Goal: Task Accomplishment & Management: Complete application form

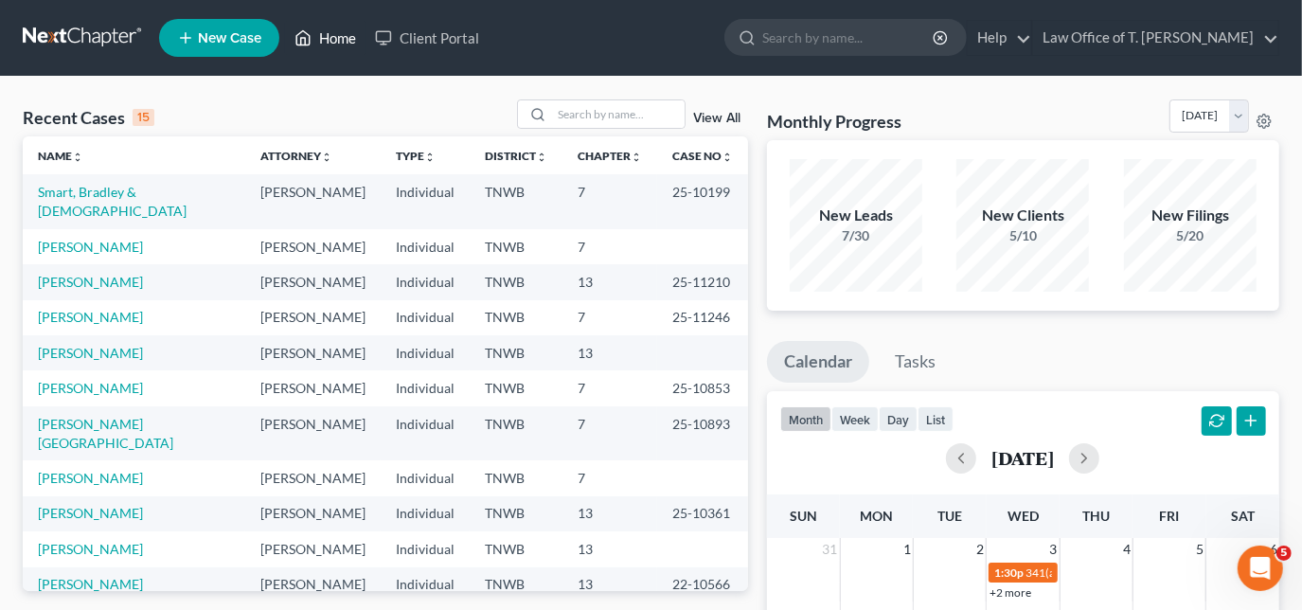
click at [328, 42] on link "Home" at bounding box center [325, 38] width 81 height 34
click at [590, 116] on input "search" at bounding box center [618, 113] width 133 height 27
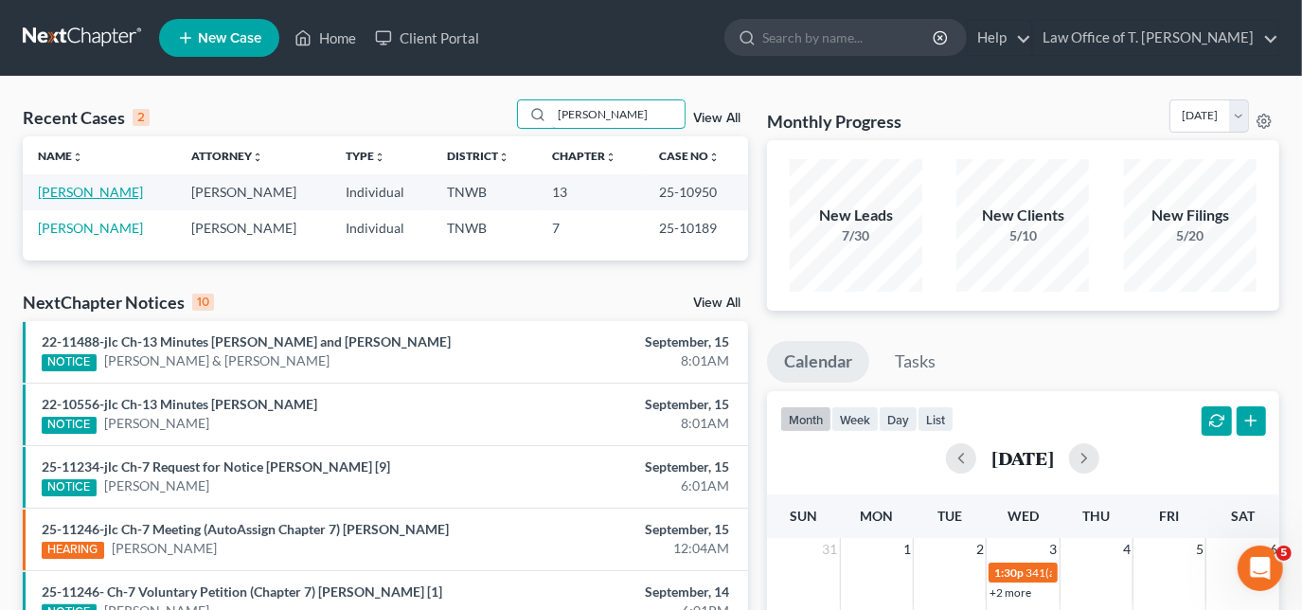
type input "[PERSON_NAME]"
click at [114, 193] on link "[PERSON_NAME]" at bounding box center [90, 192] width 105 height 16
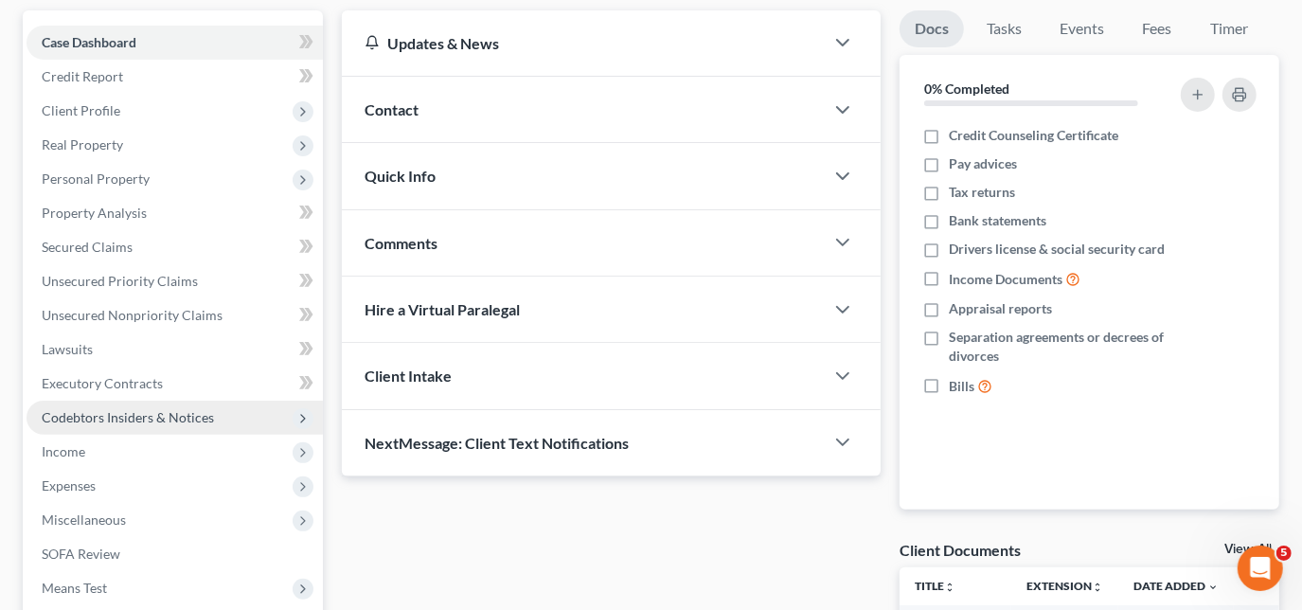
scroll to position [258, 0]
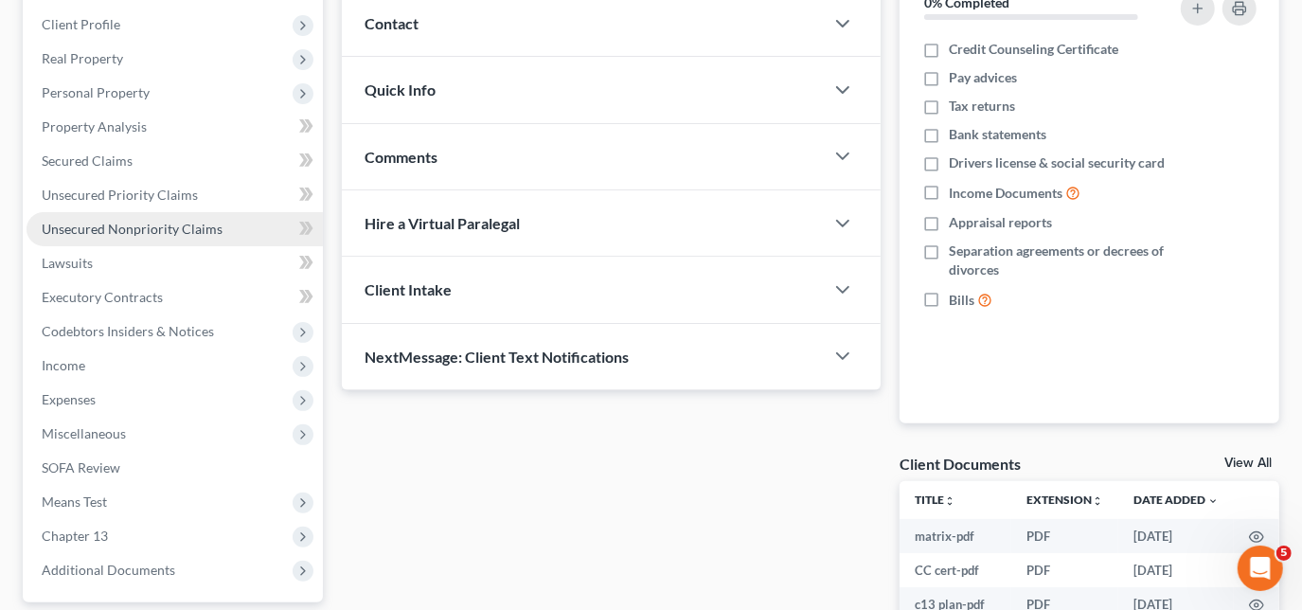
click at [131, 226] on span "Unsecured Nonpriority Claims" at bounding box center [132, 229] width 181 height 16
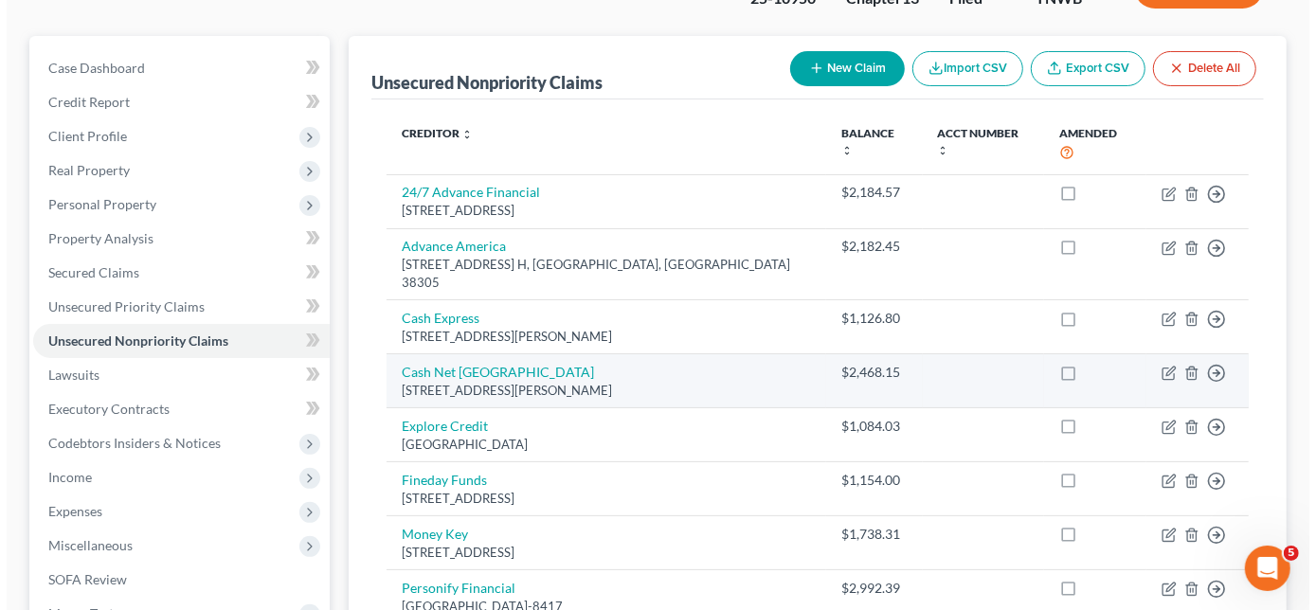
scroll to position [171, 0]
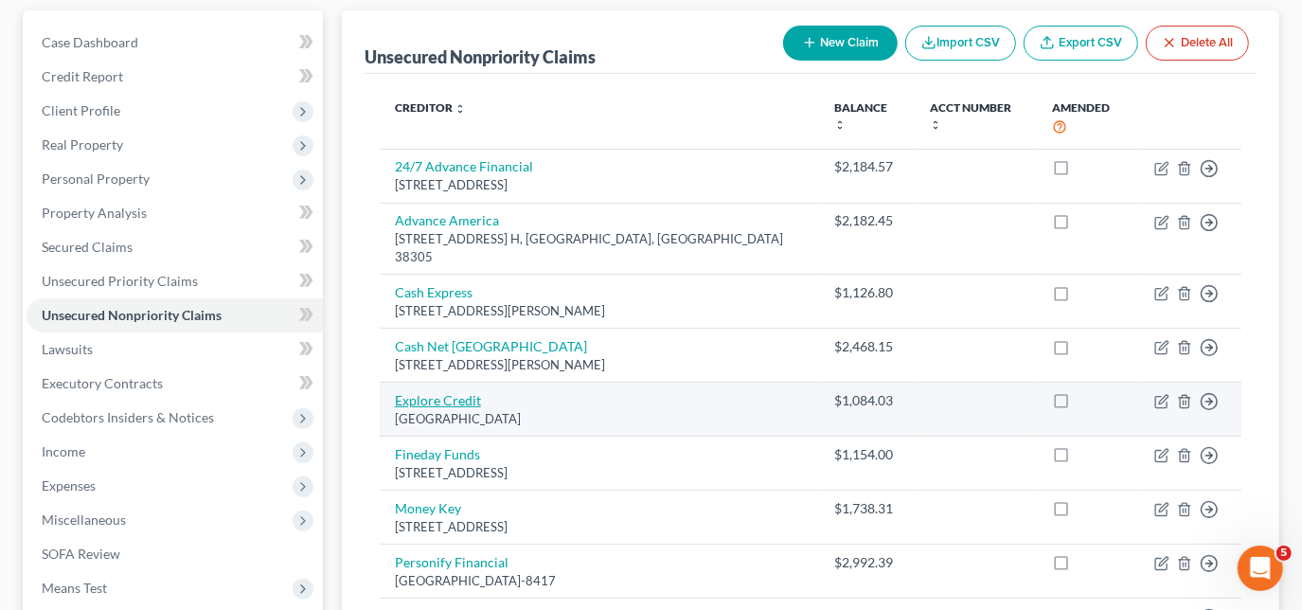
click at [463, 392] on link "Explore Credit" at bounding box center [438, 400] width 86 height 16
select select "10"
select select "0"
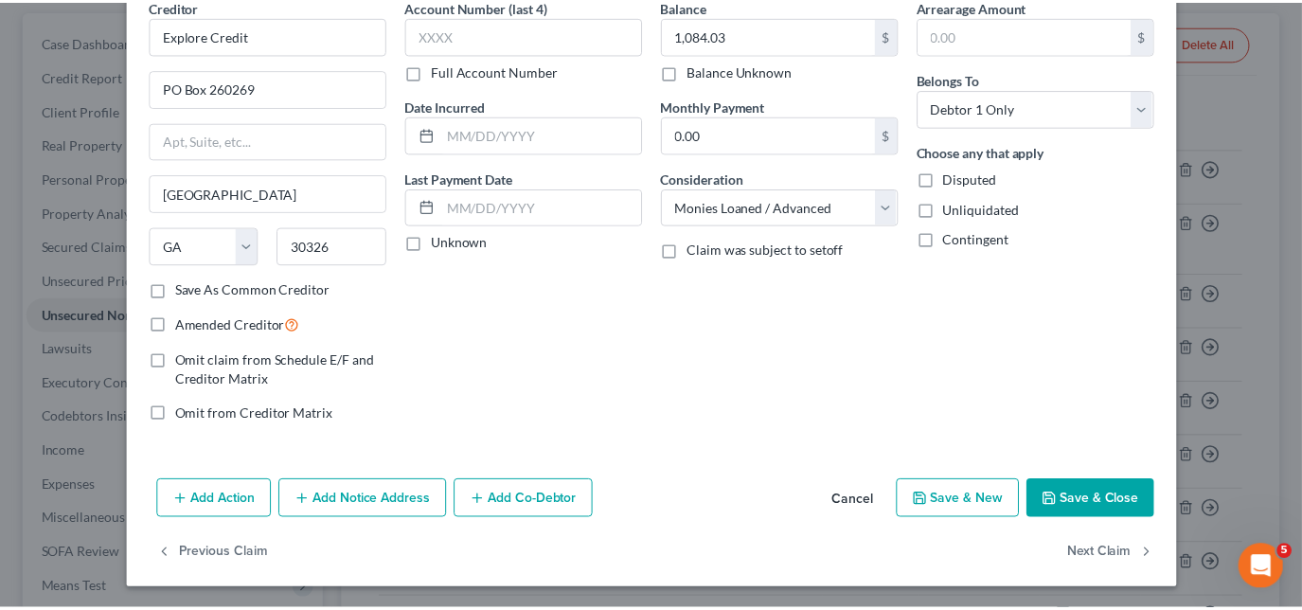
scroll to position [0, 0]
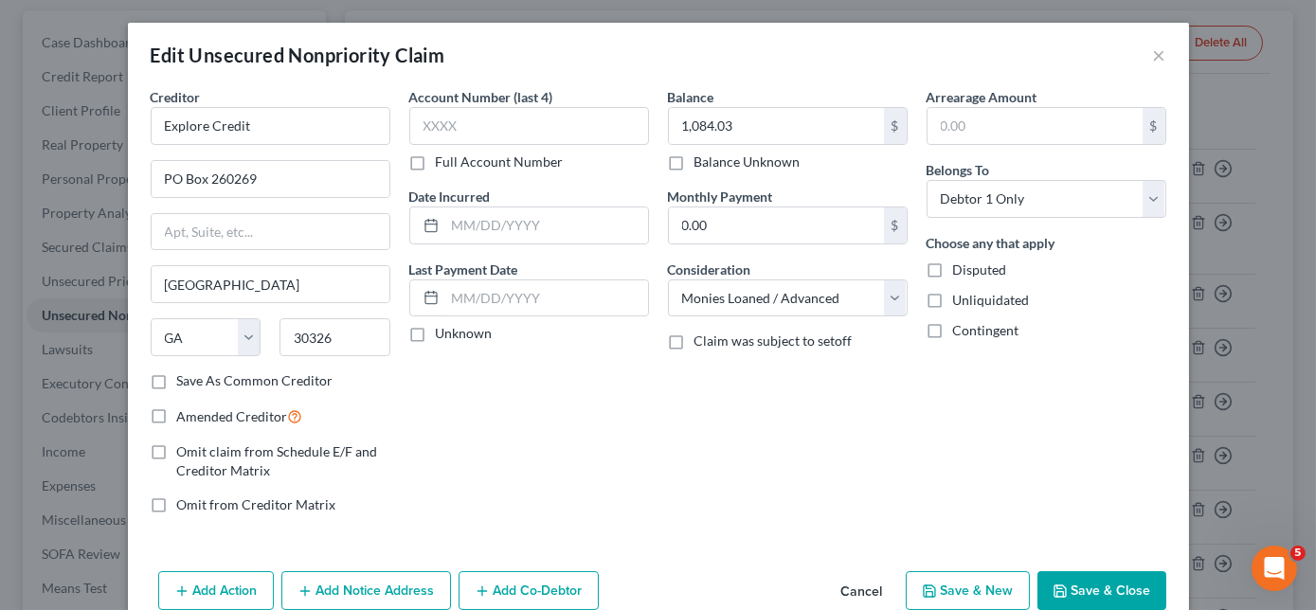
click at [1140, 57] on div "Edit Unsecured Nonpriority Claim ×" at bounding box center [658, 55] width 1061 height 64
click at [1153, 57] on button "×" at bounding box center [1159, 55] width 13 height 23
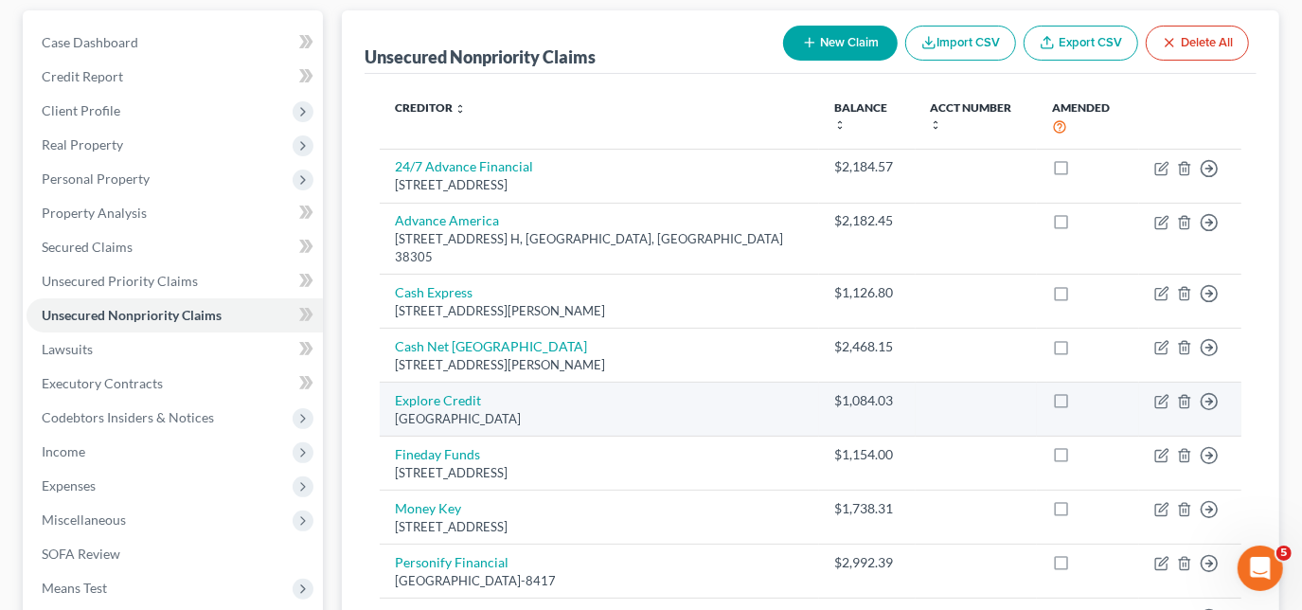
click at [406, 410] on div "[GEOGRAPHIC_DATA]" at bounding box center [599, 419] width 409 height 18
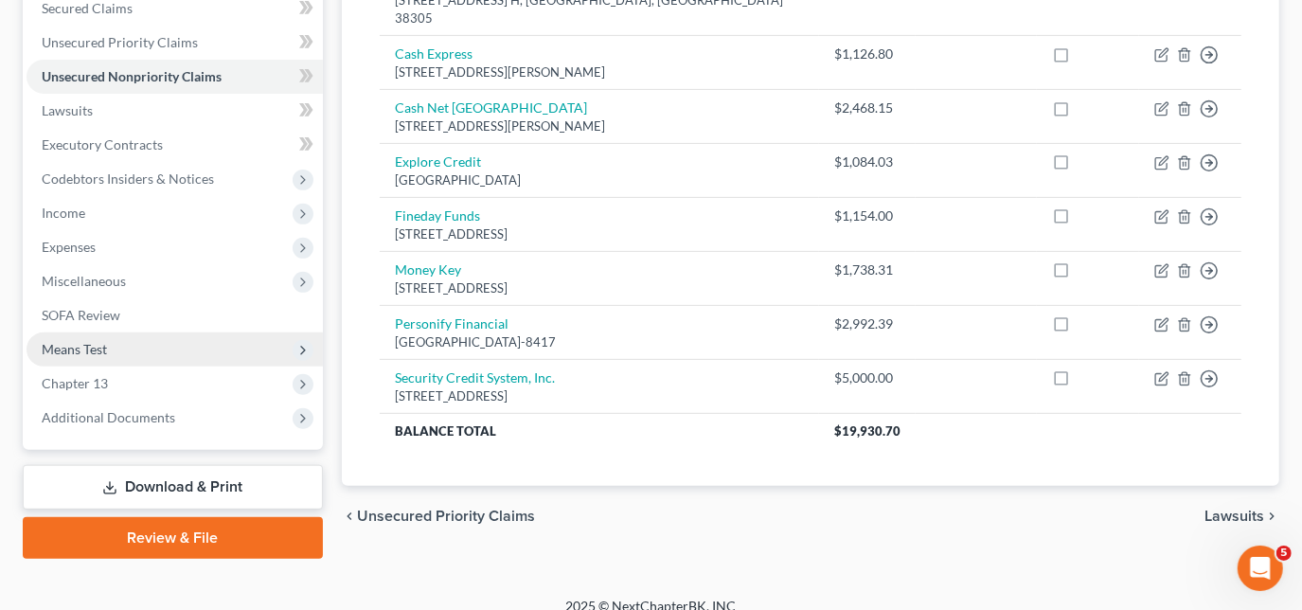
scroll to position [429, 0]
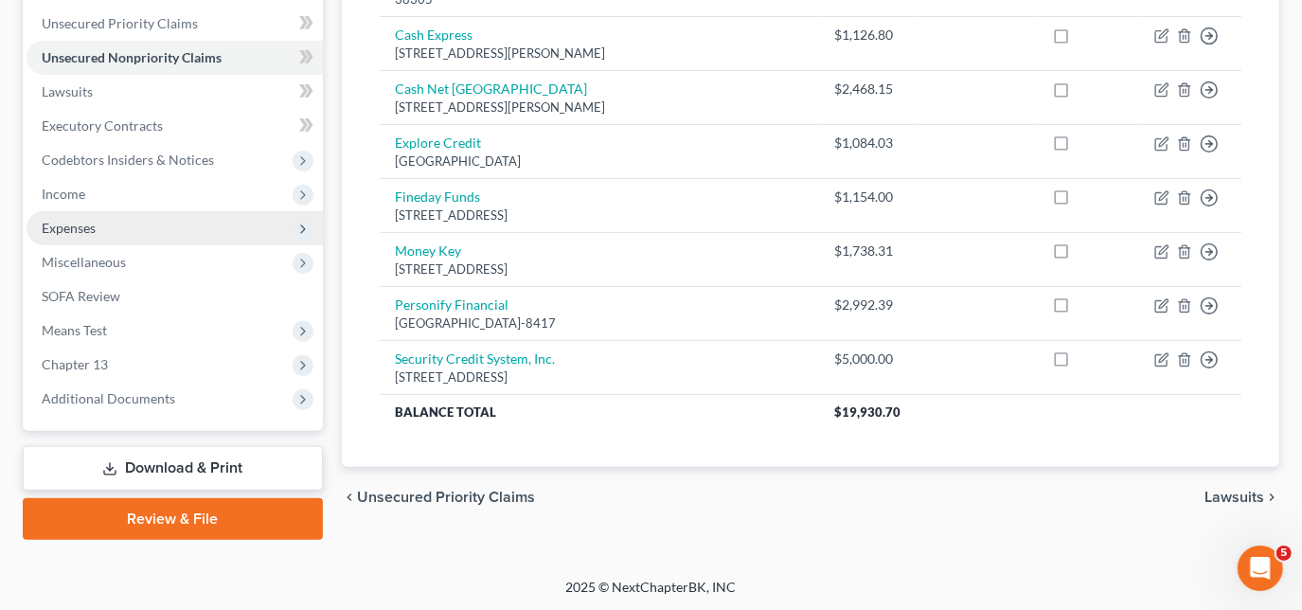
click at [91, 228] on span "Expenses" at bounding box center [69, 228] width 54 height 16
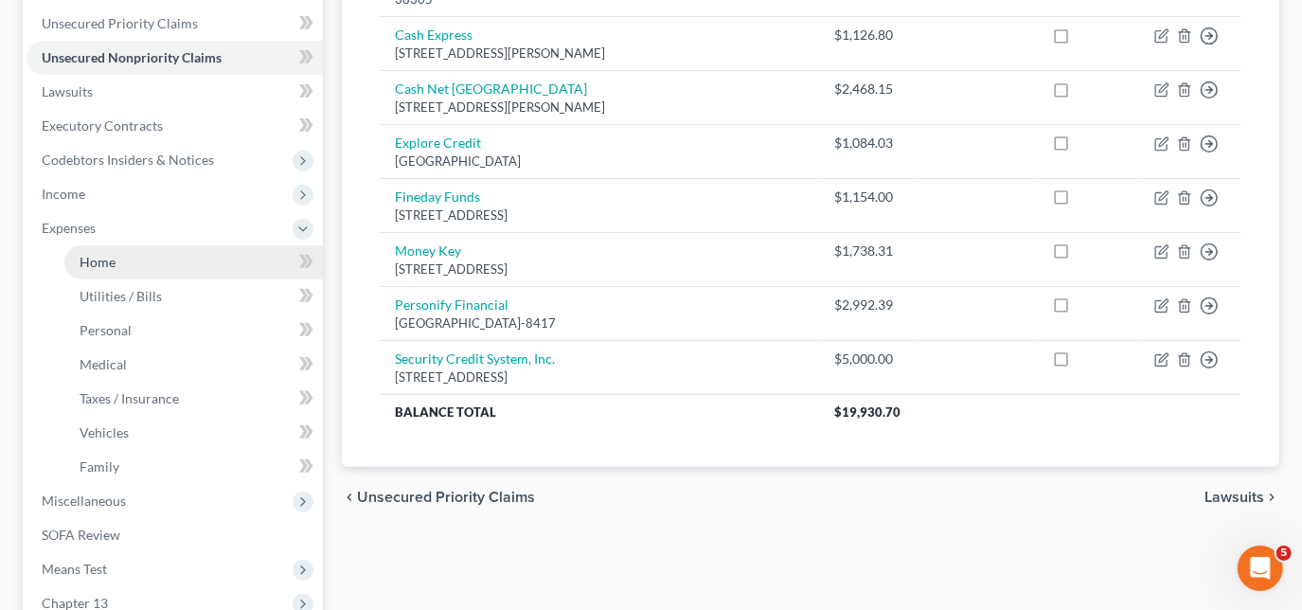
click at [99, 261] on span "Home" at bounding box center [98, 262] width 36 height 16
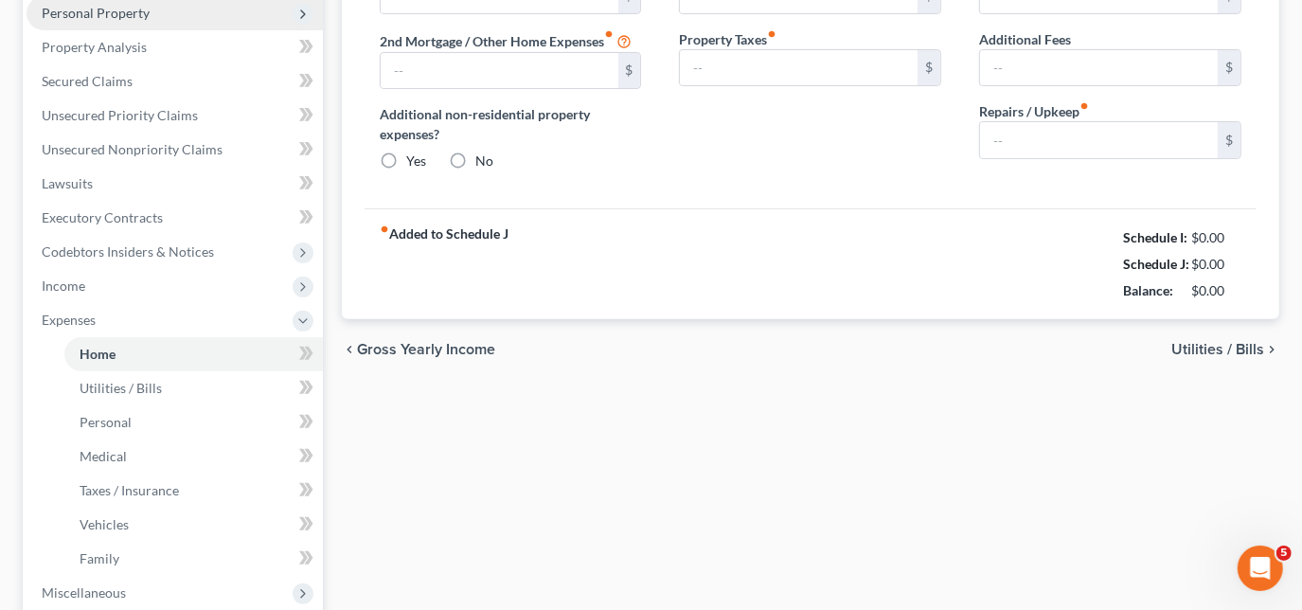
scroll to position [35, 0]
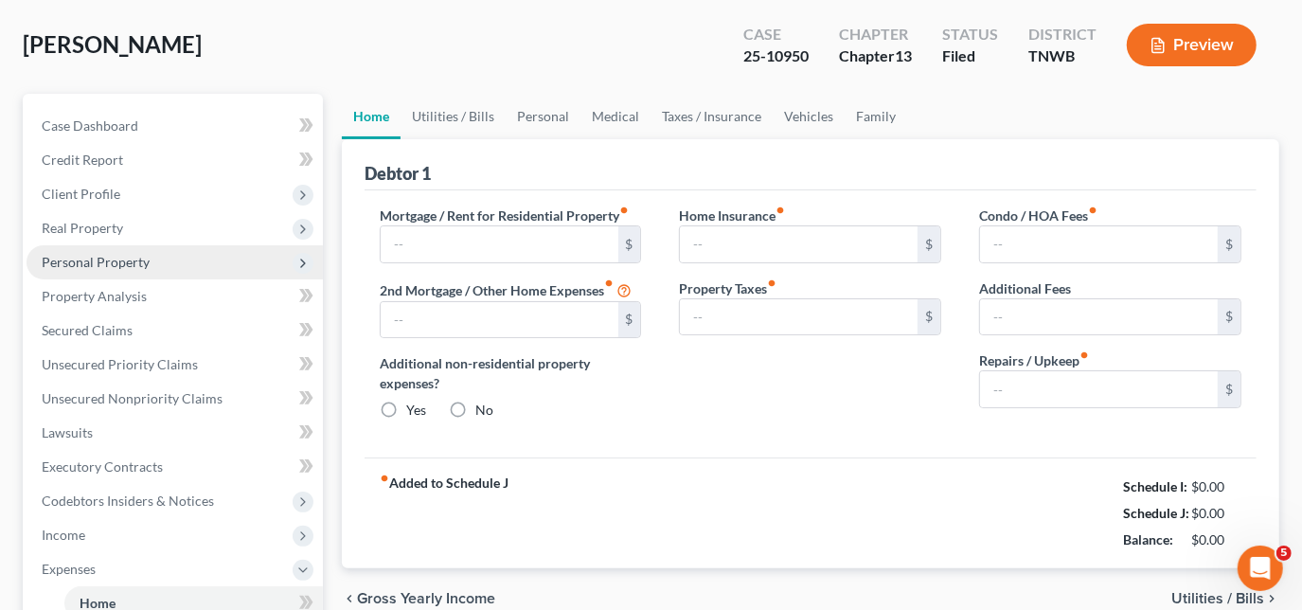
type input "0.00"
radio input "true"
type input "0.00"
type input "50.00"
type input "0.00"
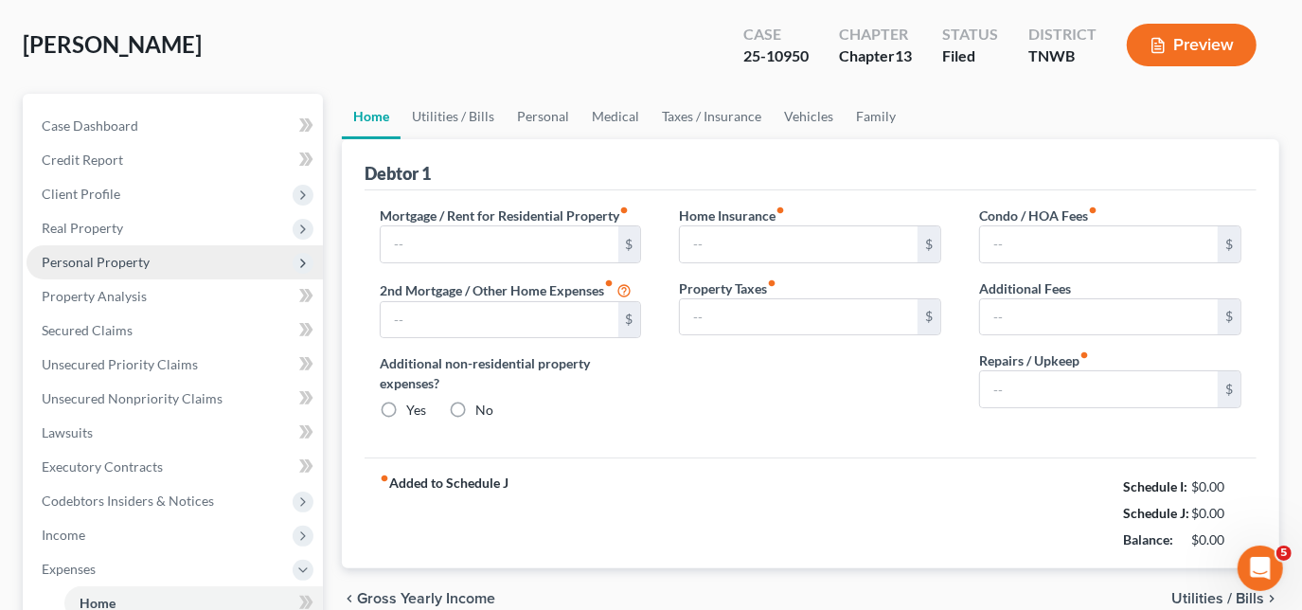
type input "0.00"
type input "100.00"
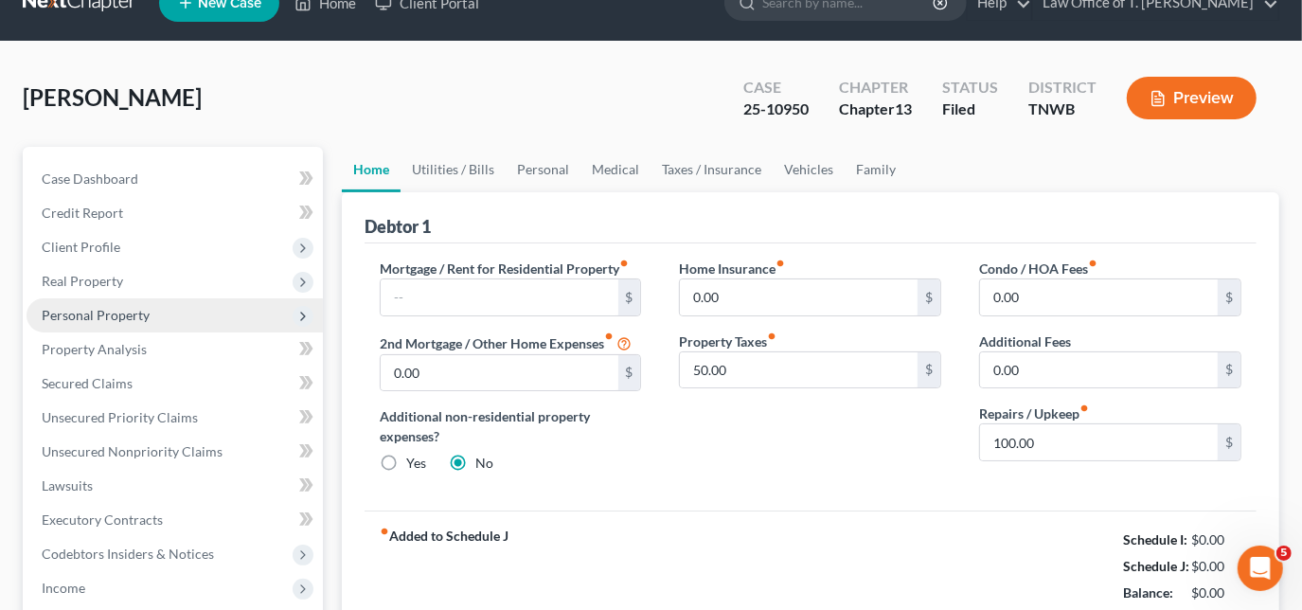
scroll to position [0, 0]
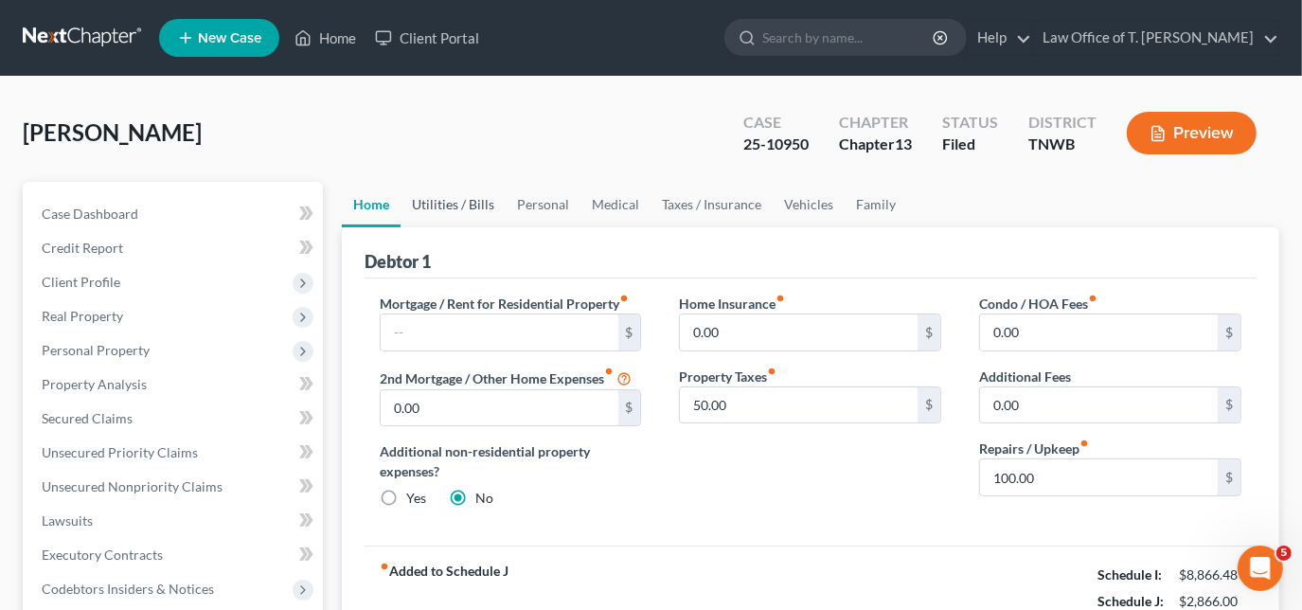
click at [446, 203] on link "Utilities / Bills" at bounding box center [453, 204] width 105 height 45
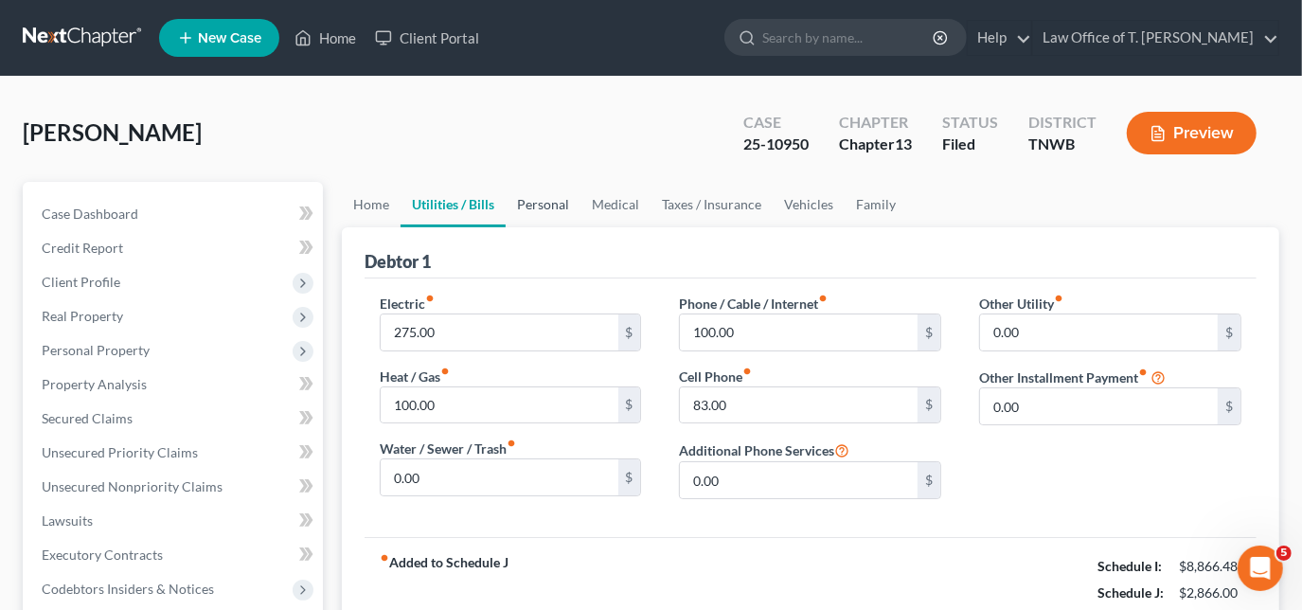
click at [549, 205] on link "Personal" at bounding box center [543, 204] width 75 height 45
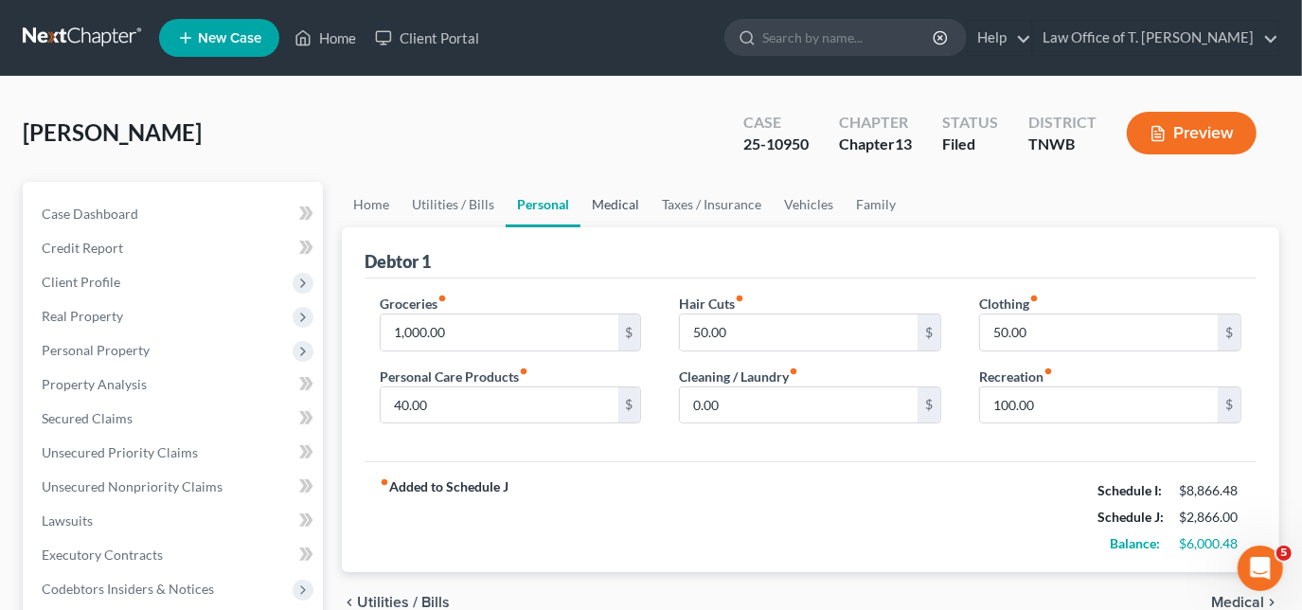
click at [613, 203] on link "Medical" at bounding box center [616, 204] width 70 height 45
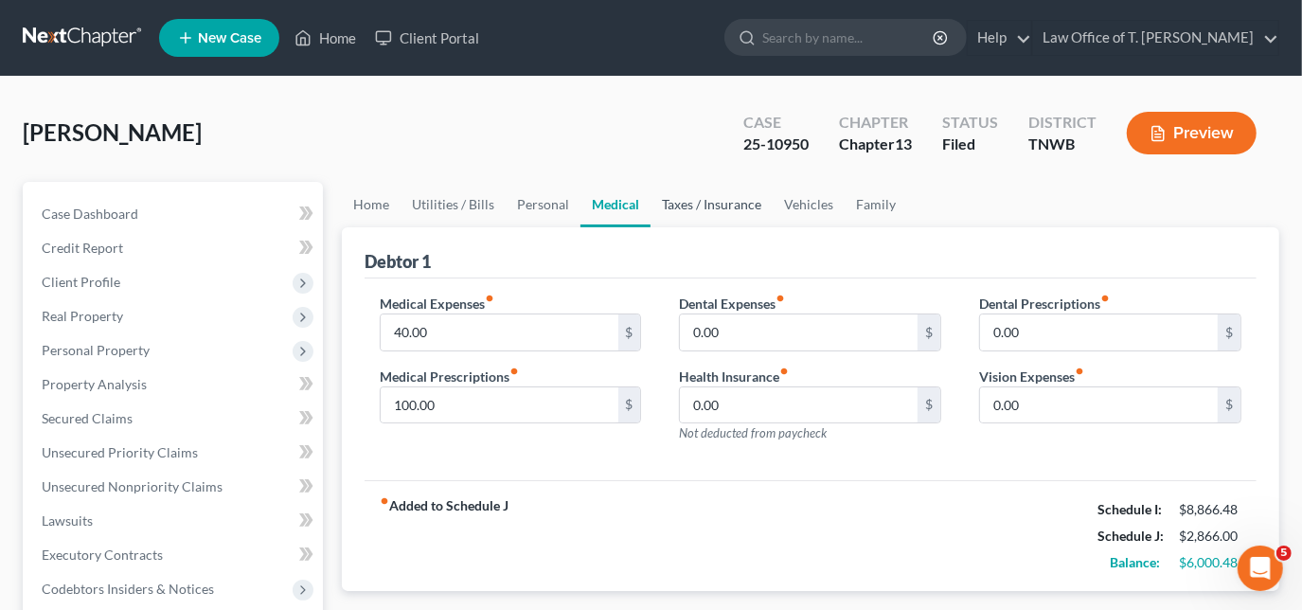
click at [712, 204] on link "Taxes / Insurance" at bounding box center [712, 204] width 122 height 45
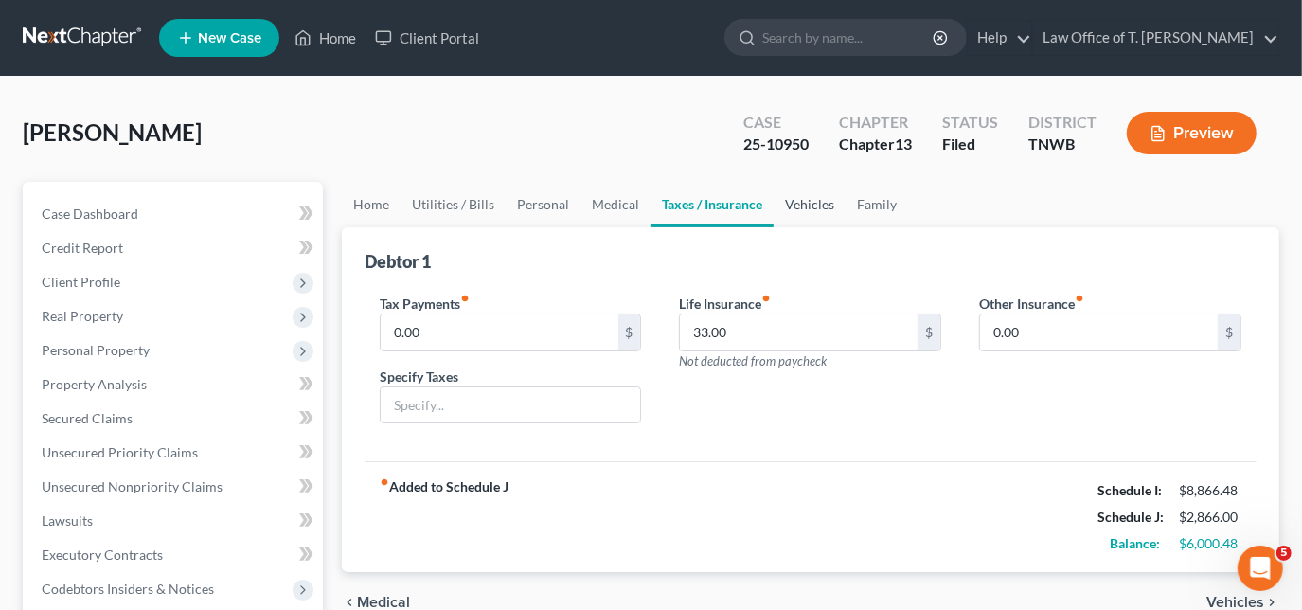
click at [804, 207] on link "Vehicles" at bounding box center [810, 204] width 72 height 45
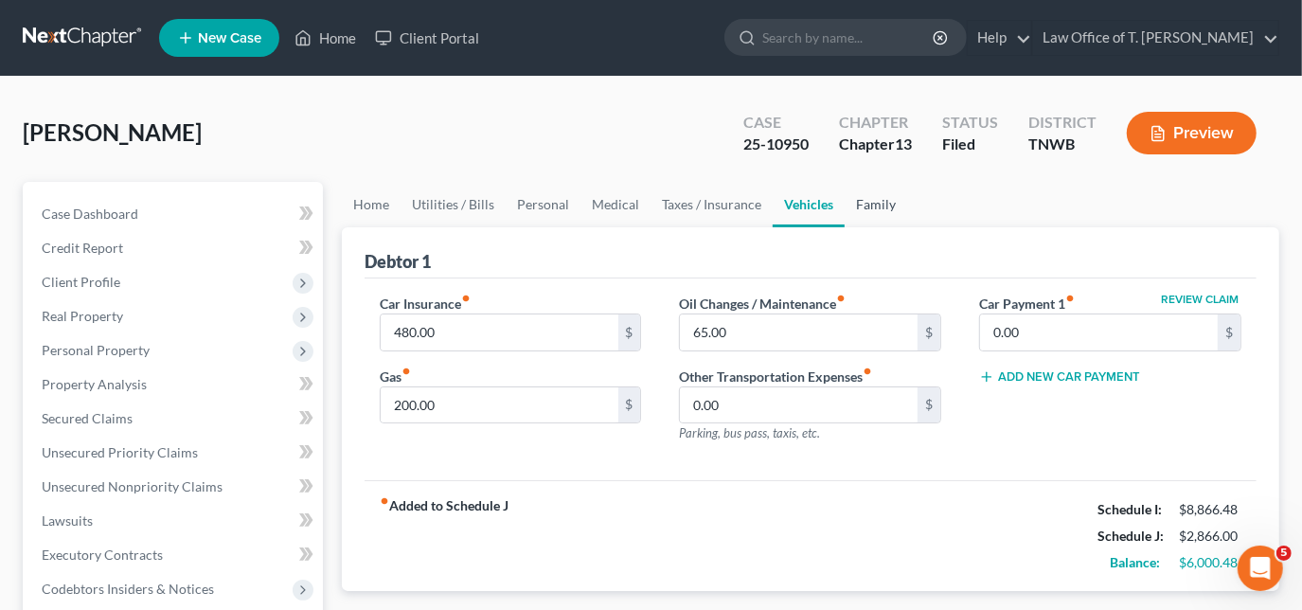
click at [870, 210] on link "Family" at bounding box center [876, 204] width 63 height 45
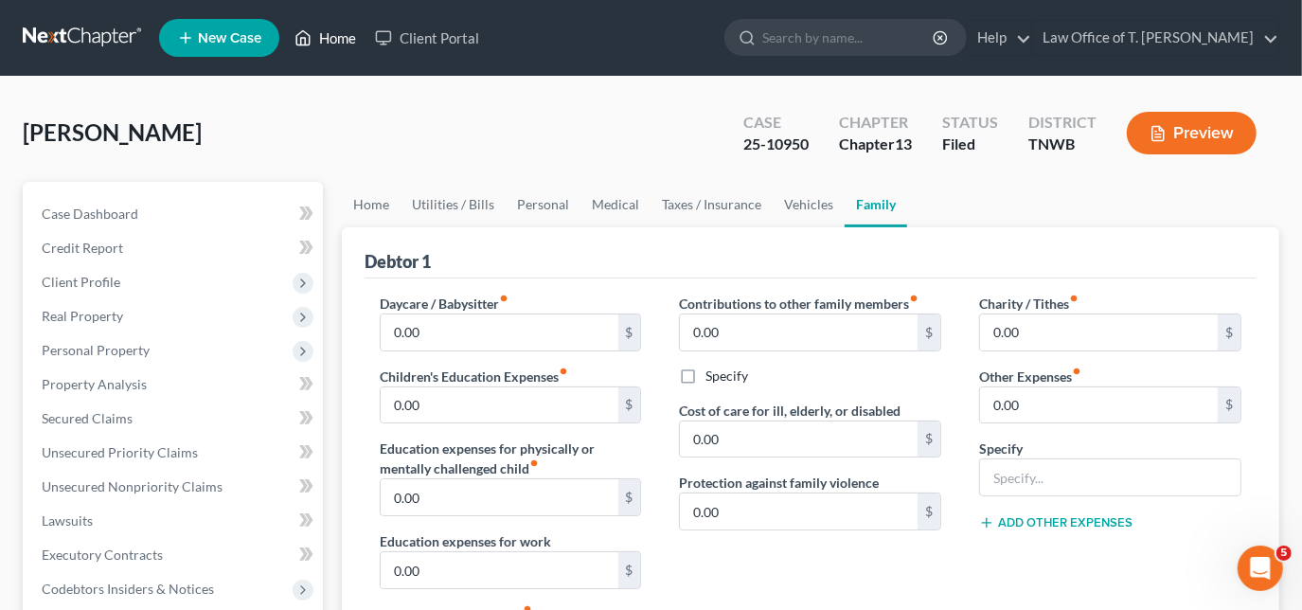
click at [358, 44] on link "Home" at bounding box center [325, 38] width 81 height 34
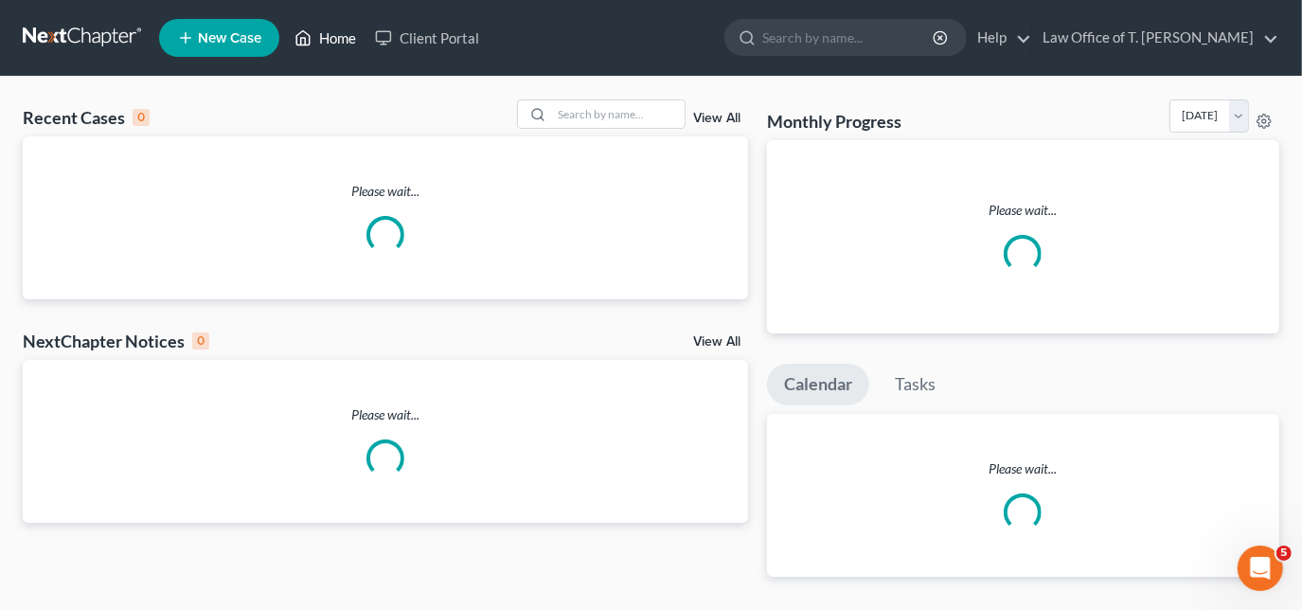
click at [323, 42] on link "Home" at bounding box center [325, 38] width 81 height 34
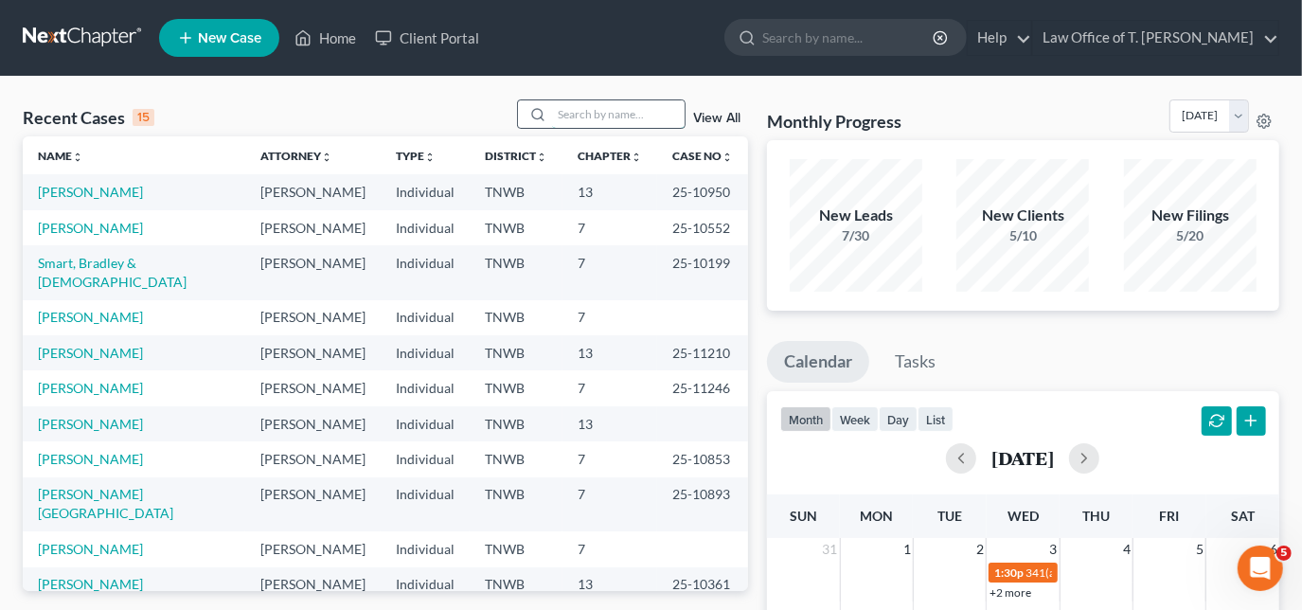
click at [582, 114] on input "search" at bounding box center [618, 113] width 133 height 27
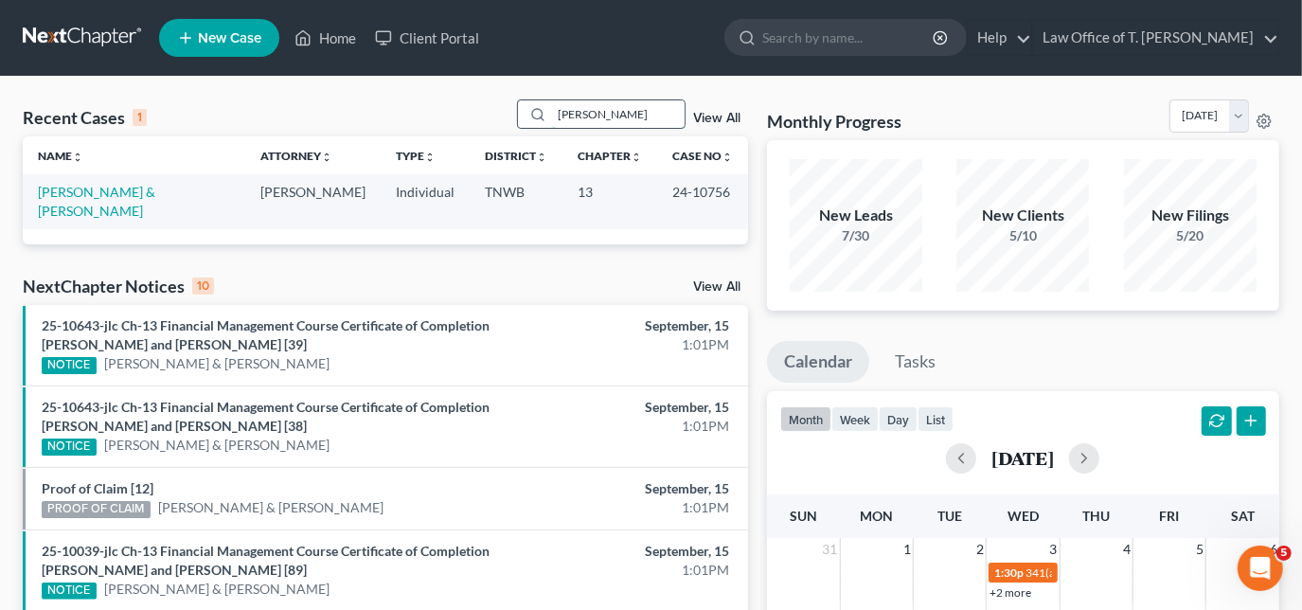
type input "[PERSON_NAME]"
click at [122, 190] on link "[PERSON_NAME] & [PERSON_NAME]" at bounding box center [96, 201] width 117 height 35
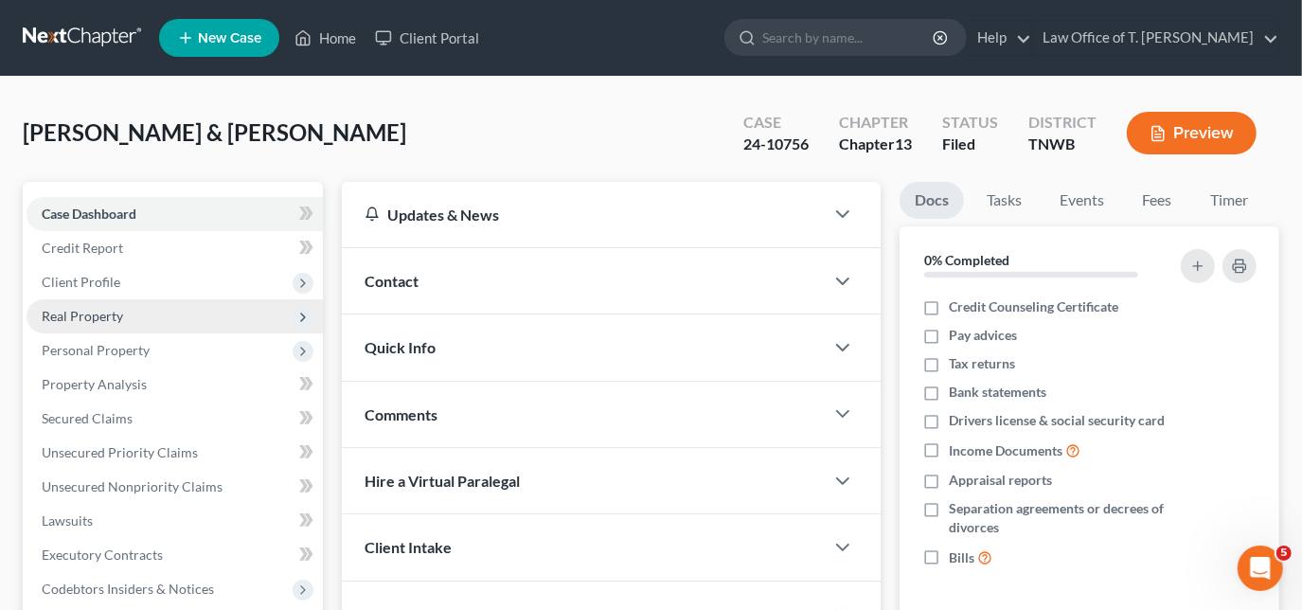
click at [108, 309] on span "Real Property" at bounding box center [82, 316] width 81 height 16
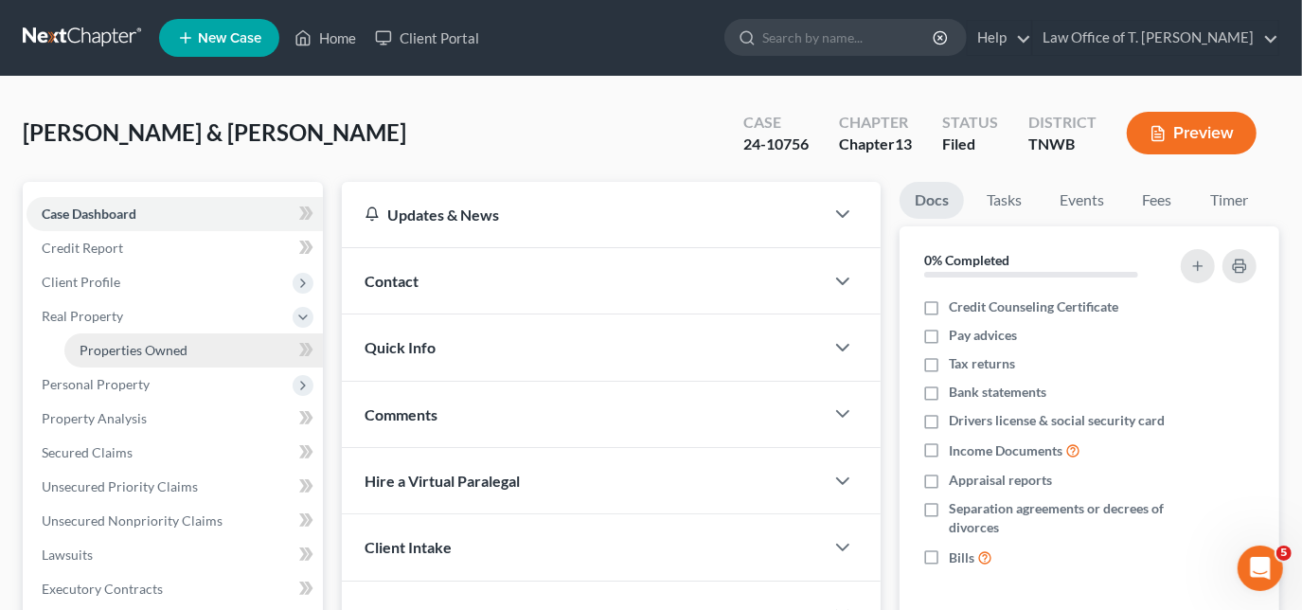
click at [152, 348] on span "Properties Owned" at bounding box center [134, 350] width 108 height 16
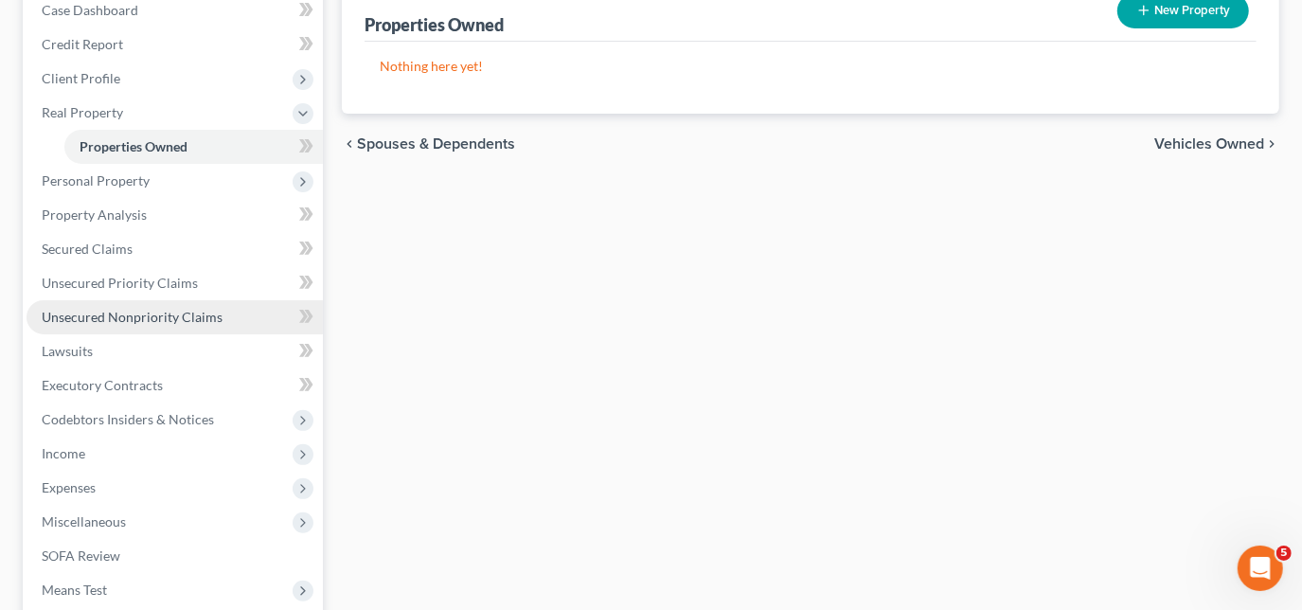
scroll to position [258, 0]
